Goal: Find contact information: Find contact information

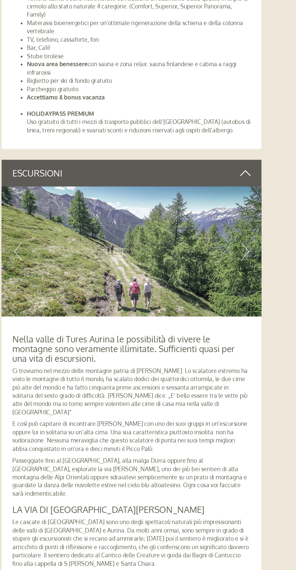
scroll to position [1568, 0]
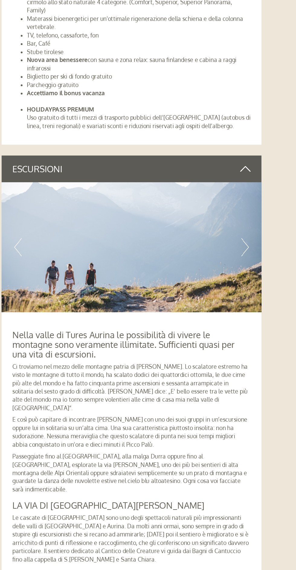
click at [247, 280] on img at bounding box center [147, 277] width 217 height 109
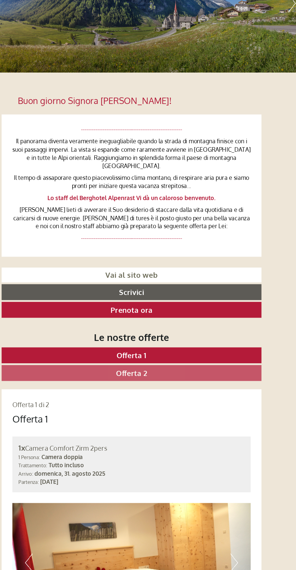
scroll to position [11, 0]
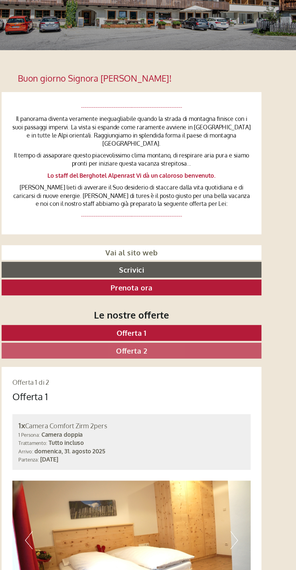
click at [167, 384] on link "Offerta 2" at bounding box center [147, 385] width 217 height 13
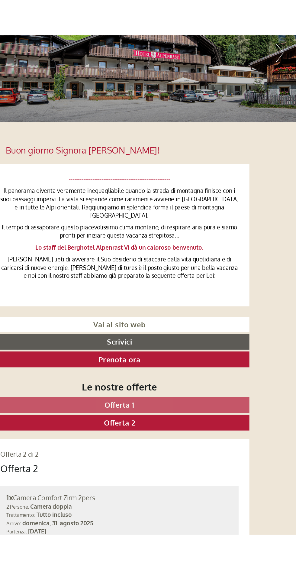
scroll to position [0, 0]
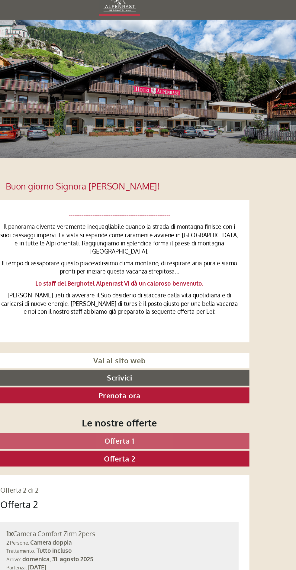
click at [161, 377] on link "Offerta 1" at bounding box center [147, 382] width 217 height 13
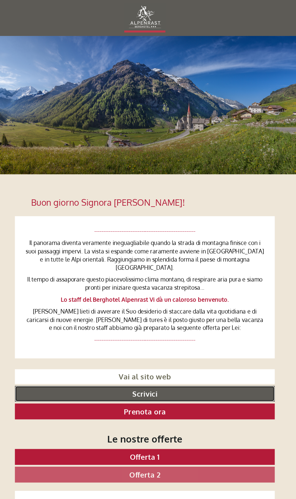
click at [156, 323] on link "Scrivici" at bounding box center [147, 329] width 217 height 13
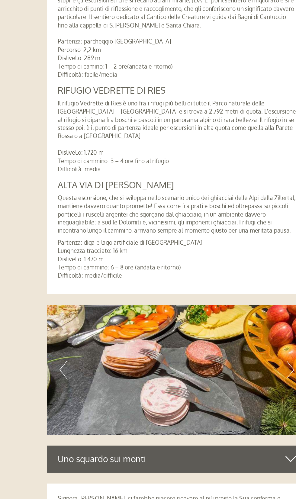
scroll to position [1619, 0]
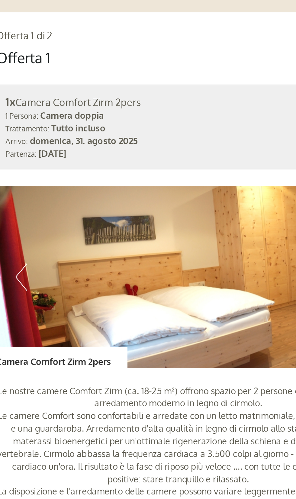
scroll to position [404, 0]
